Goal: Task Accomplishment & Management: Complete application form

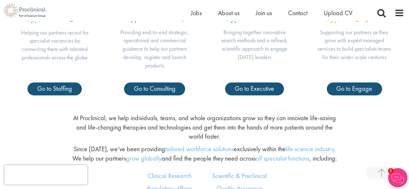
scroll to position [323, 0]
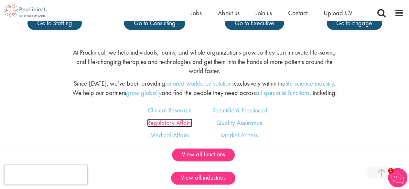
click at [182, 123] on link "Regulatory Affairs" at bounding box center [169, 123] width 45 height 8
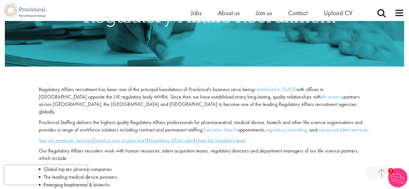
scroll to position [132, 0]
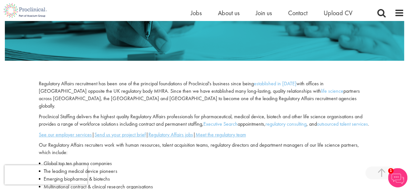
drag, startPoint x: 413, startPoint y: 87, endPoint x: 413, endPoint y: 26, distance: 60.4
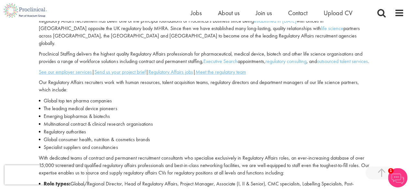
scroll to position [196, 0]
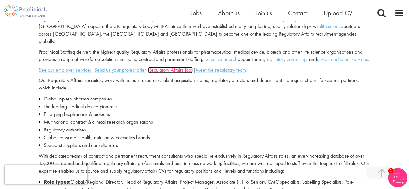
click at [169, 71] on u "Regulatory Affairs jobs" at bounding box center [170, 70] width 45 height 7
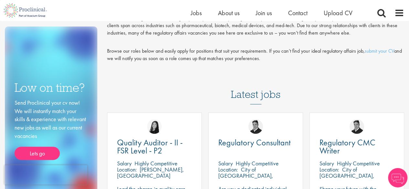
scroll to position [65, 0]
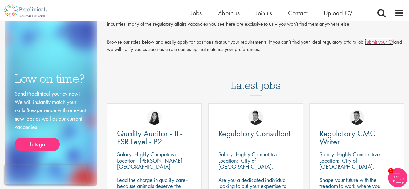
click at [382, 39] on link "submit your CV" at bounding box center [378, 41] width 29 height 7
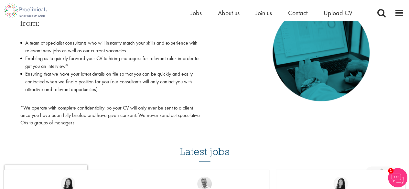
scroll to position [278, 0]
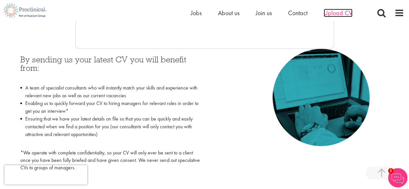
click at [328, 13] on span "Upload CV" at bounding box center [337, 13] width 29 height 8
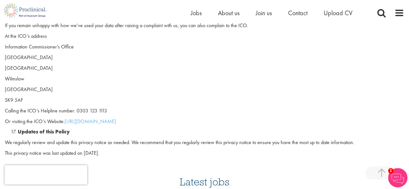
scroll to position [1809, 0]
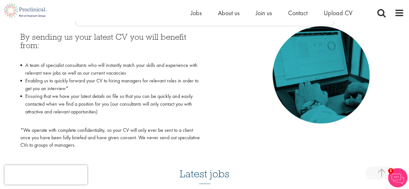
scroll to position [355, 0]
